Goal: Information Seeking & Learning: Learn about a topic

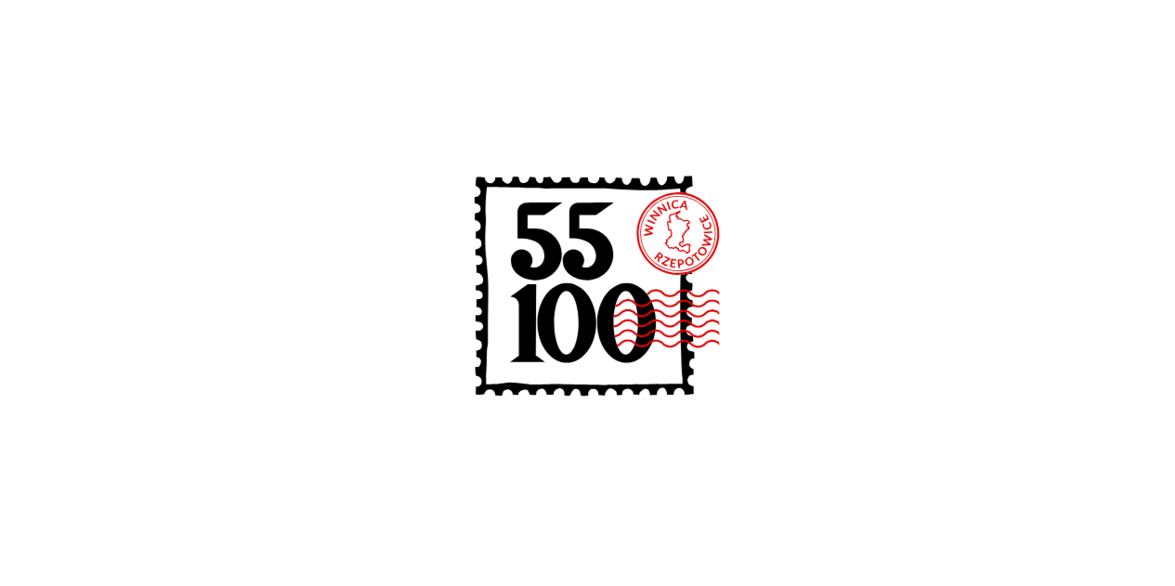
scroll to position [5017, 0]
click at [531, 165] on icon at bounding box center [587, 290] width 297 height 297
click at [708, 273] on icon at bounding box center [587, 290] width 297 height 297
drag, startPoint x: 771, startPoint y: 225, endPoint x: 517, endPoint y: 224, distance: 254.6
click at [769, 225] on div at bounding box center [587, 293] width 1175 height 586
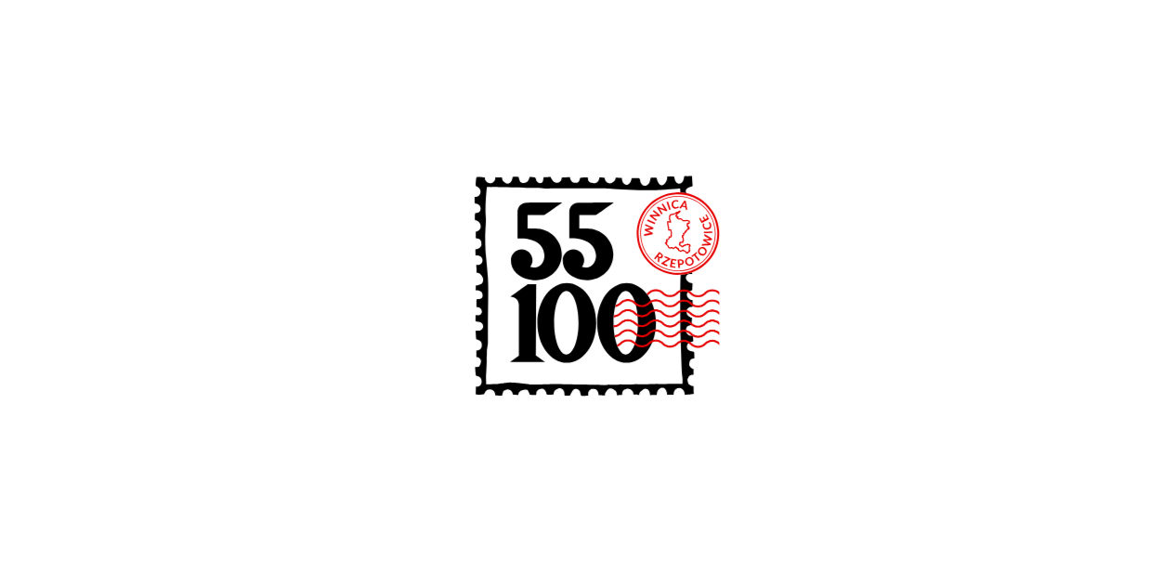
click at [481, 222] on icon at bounding box center [584, 286] width 220 height 220
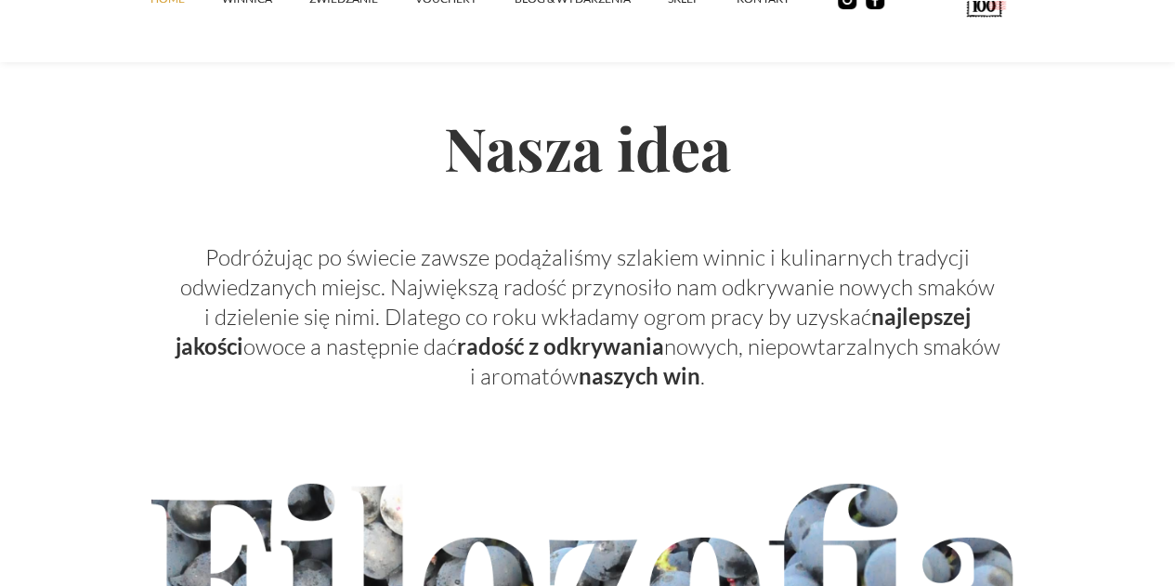
scroll to position [5668, 0]
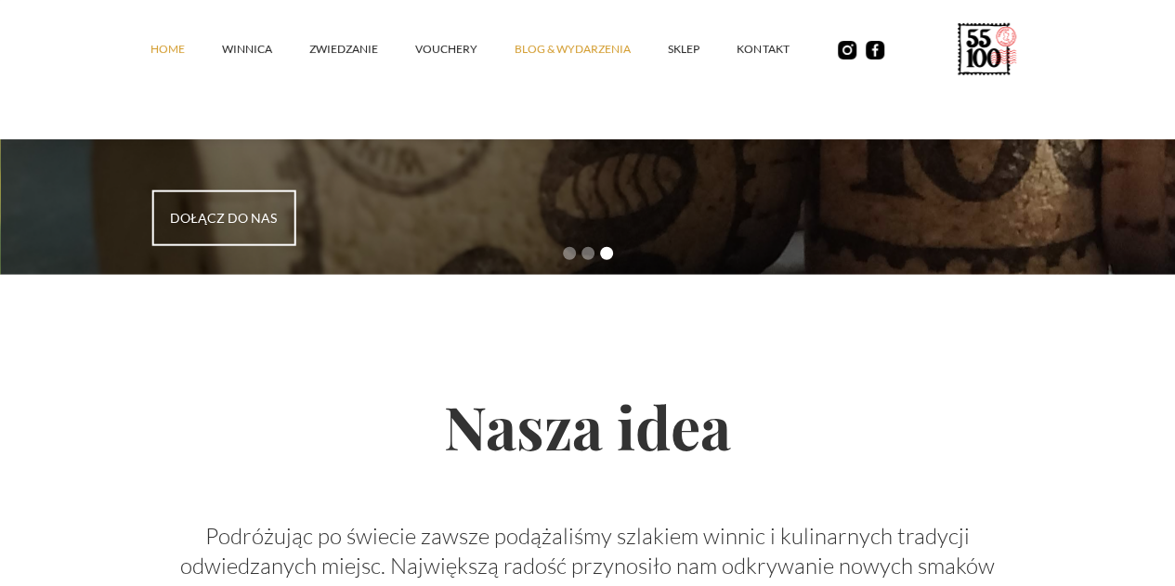
click at [515, 54] on link "Blog & Wydarzenia" at bounding box center [591, 49] width 153 height 56
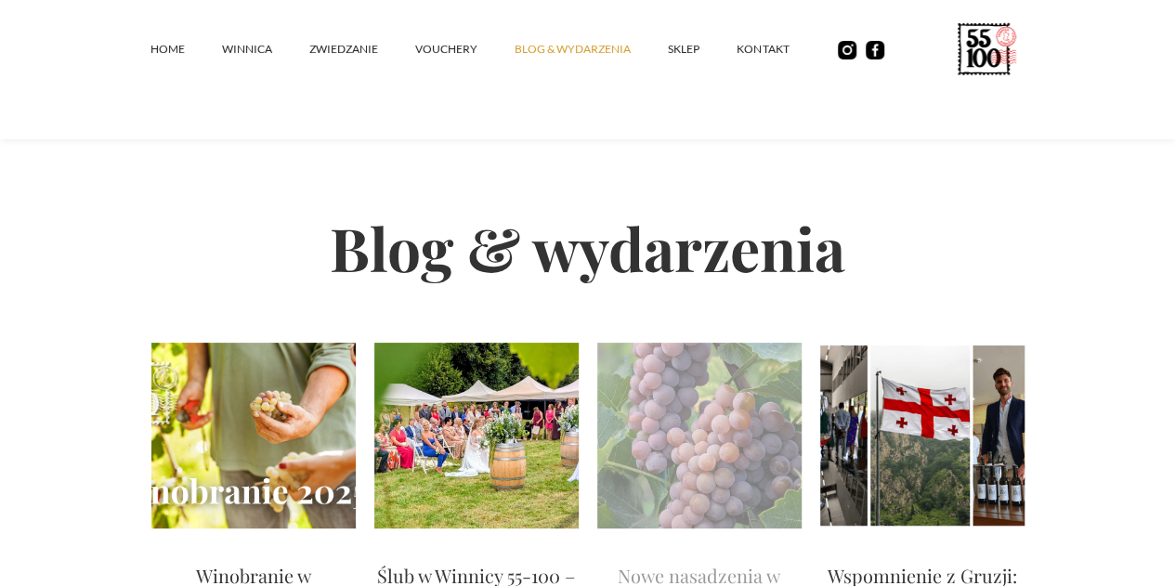
scroll to position [186, 0]
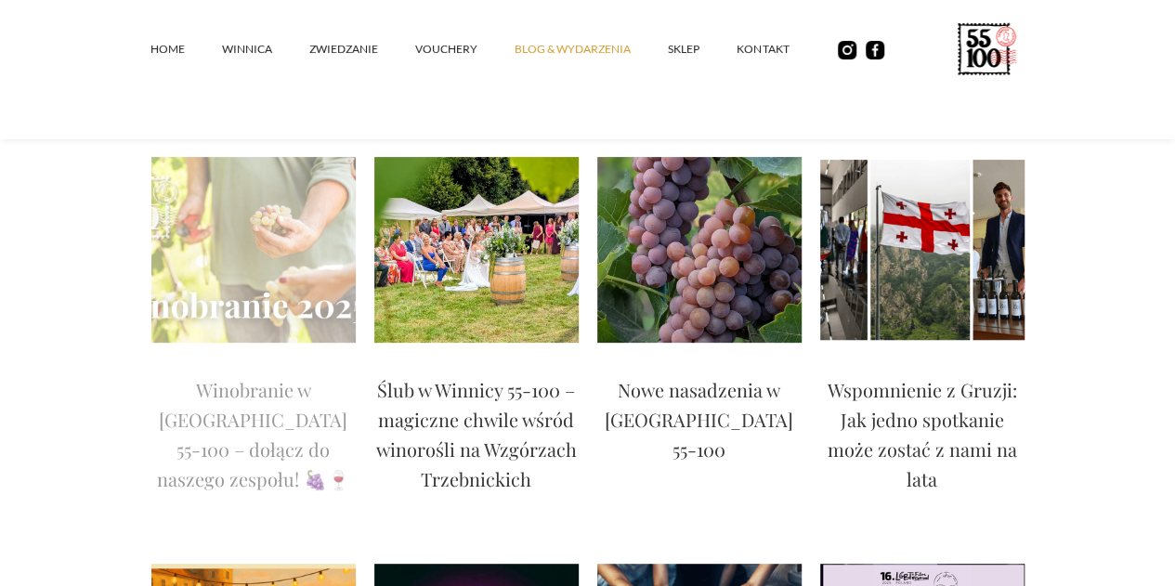
click at [175, 450] on p "Winobranie w [GEOGRAPHIC_DATA] 55-100 – dołącz do naszego zespołu! 🍇🍷" at bounding box center [253, 434] width 204 height 119
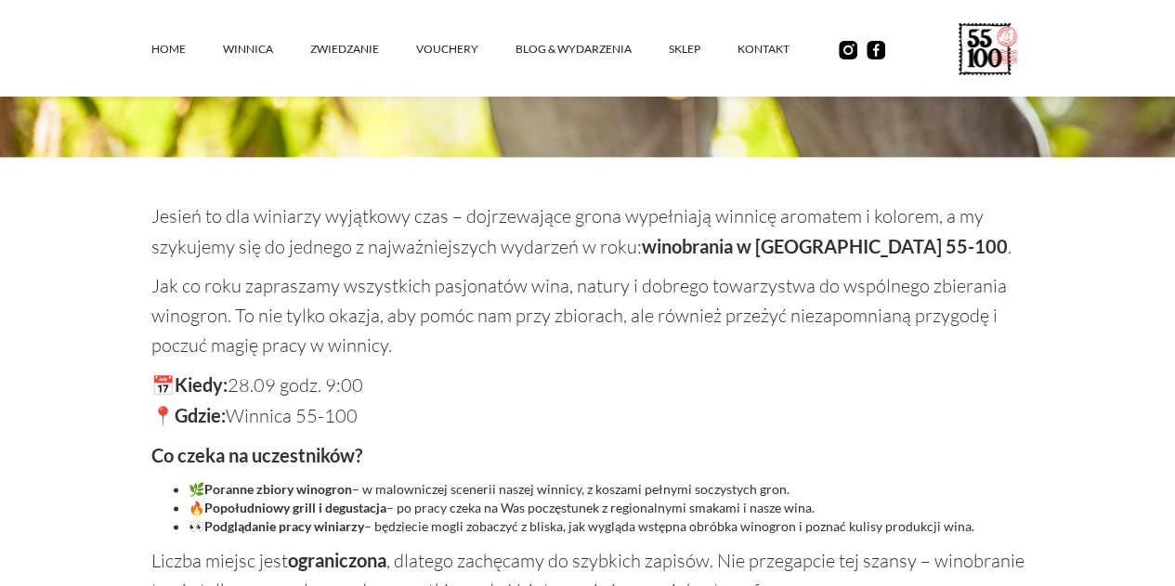
scroll to position [1022, 0]
